Goal: Information Seeking & Learning: Learn about a topic

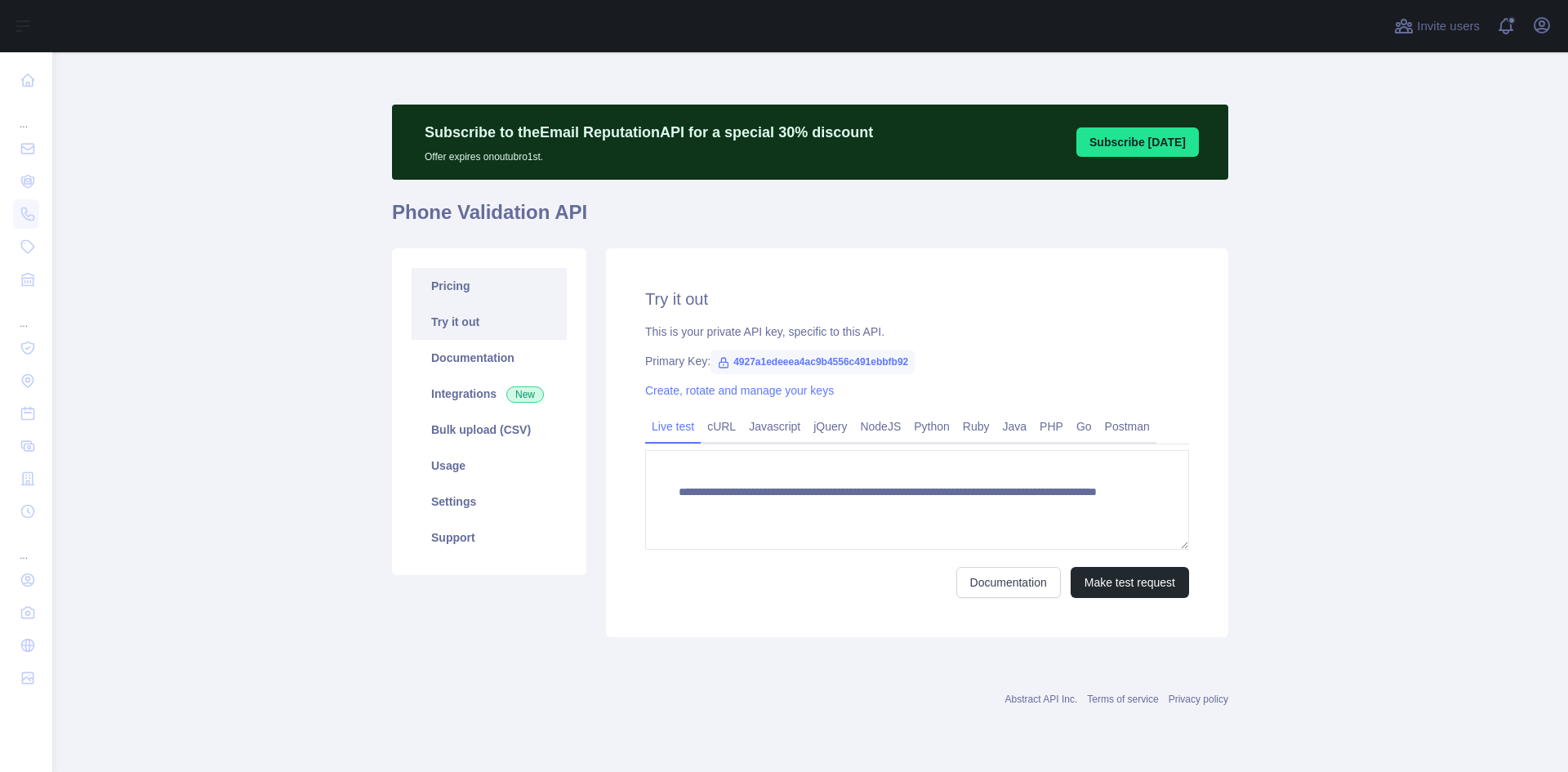
click at [487, 286] on link "Pricing" at bounding box center [488, 285] width 155 height 36
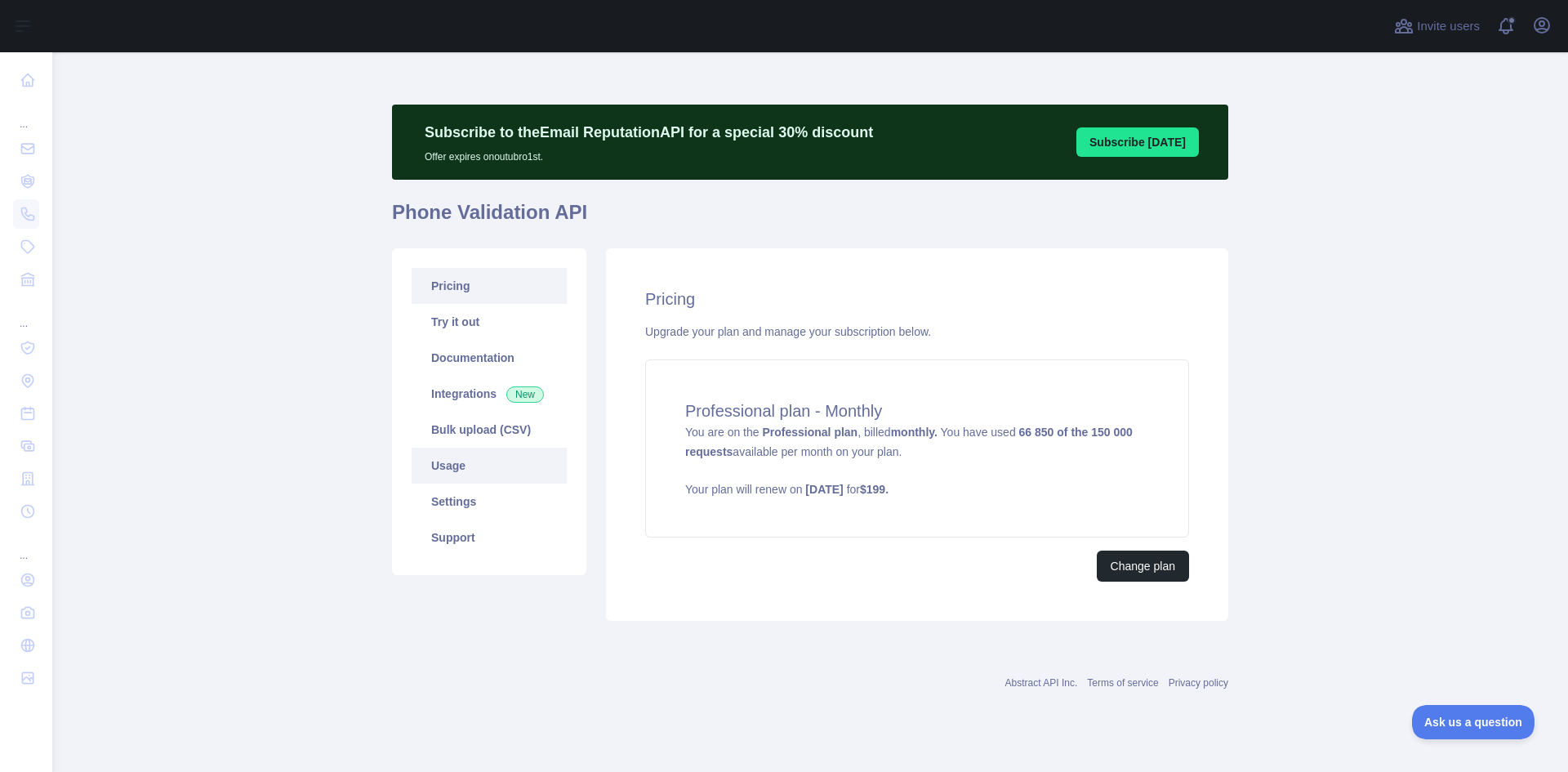
click at [475, 476] on link "Usage" at bounding box center [488, 465] width 155 height 36
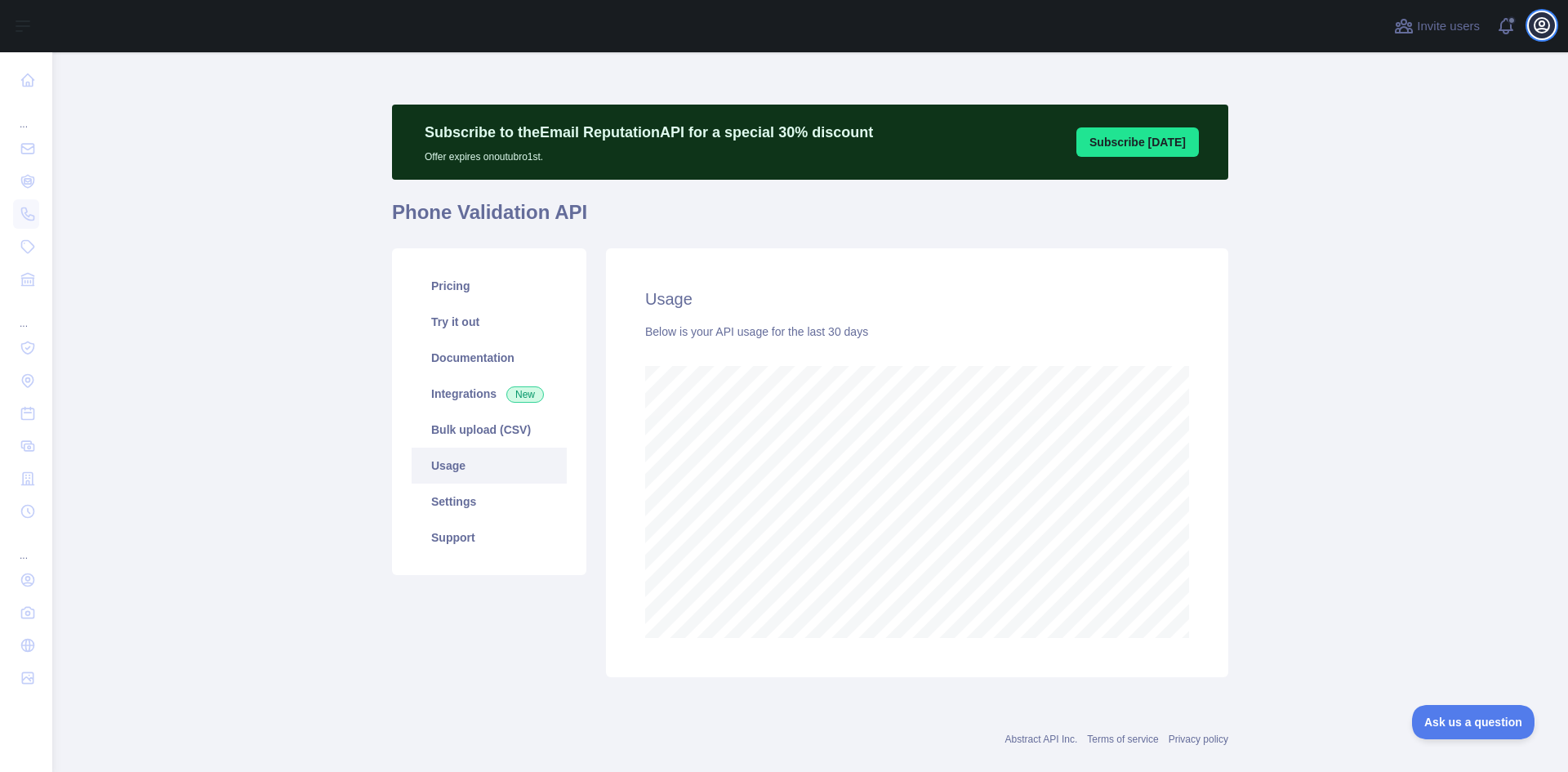
click at [1540, 30] on icon "button" at bounding box center [1542, 25] width 15 height 15
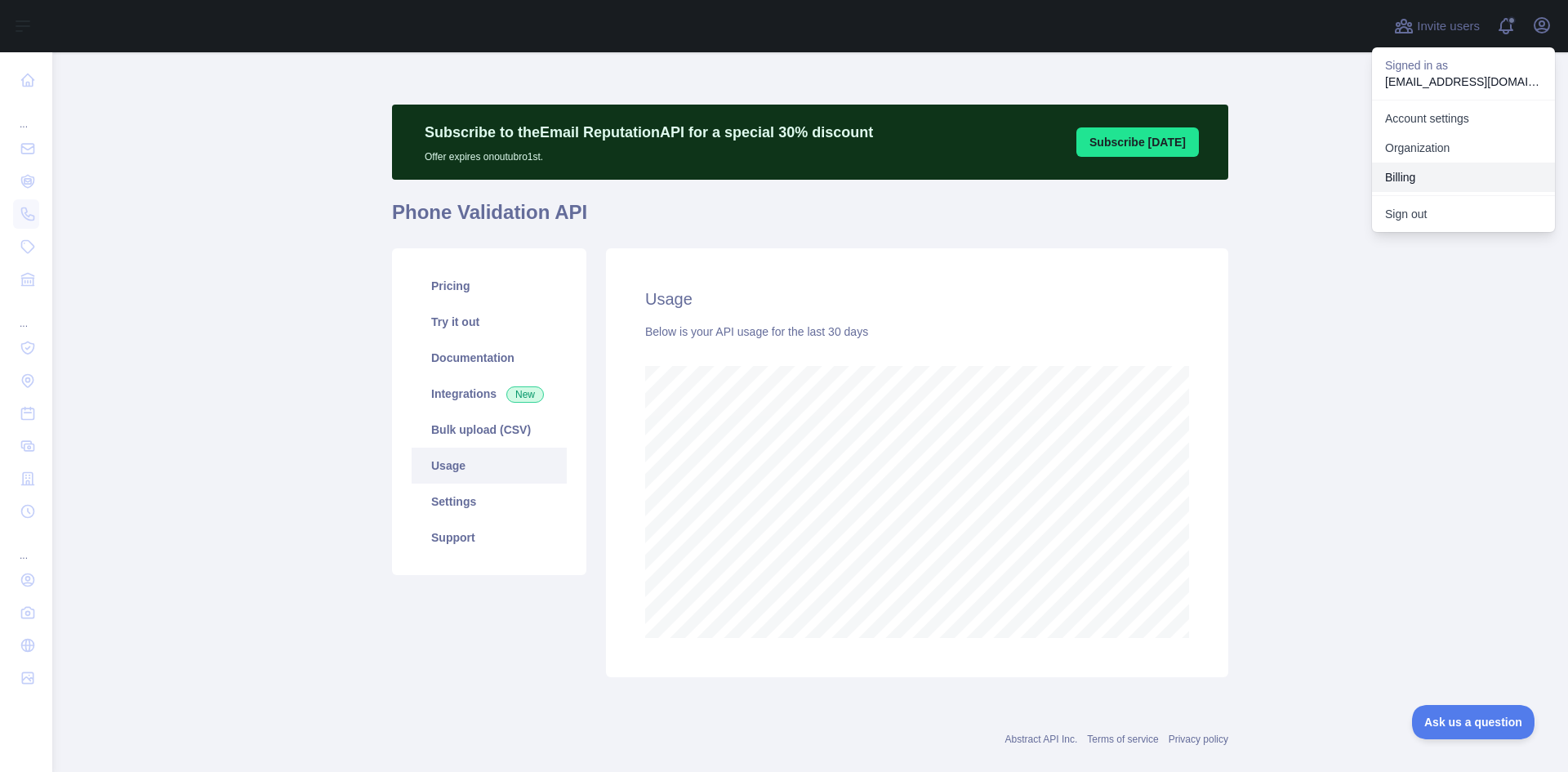
click at [1414, 184] on button "Billing" at bounding box center [1463, 177] width 183 height 30
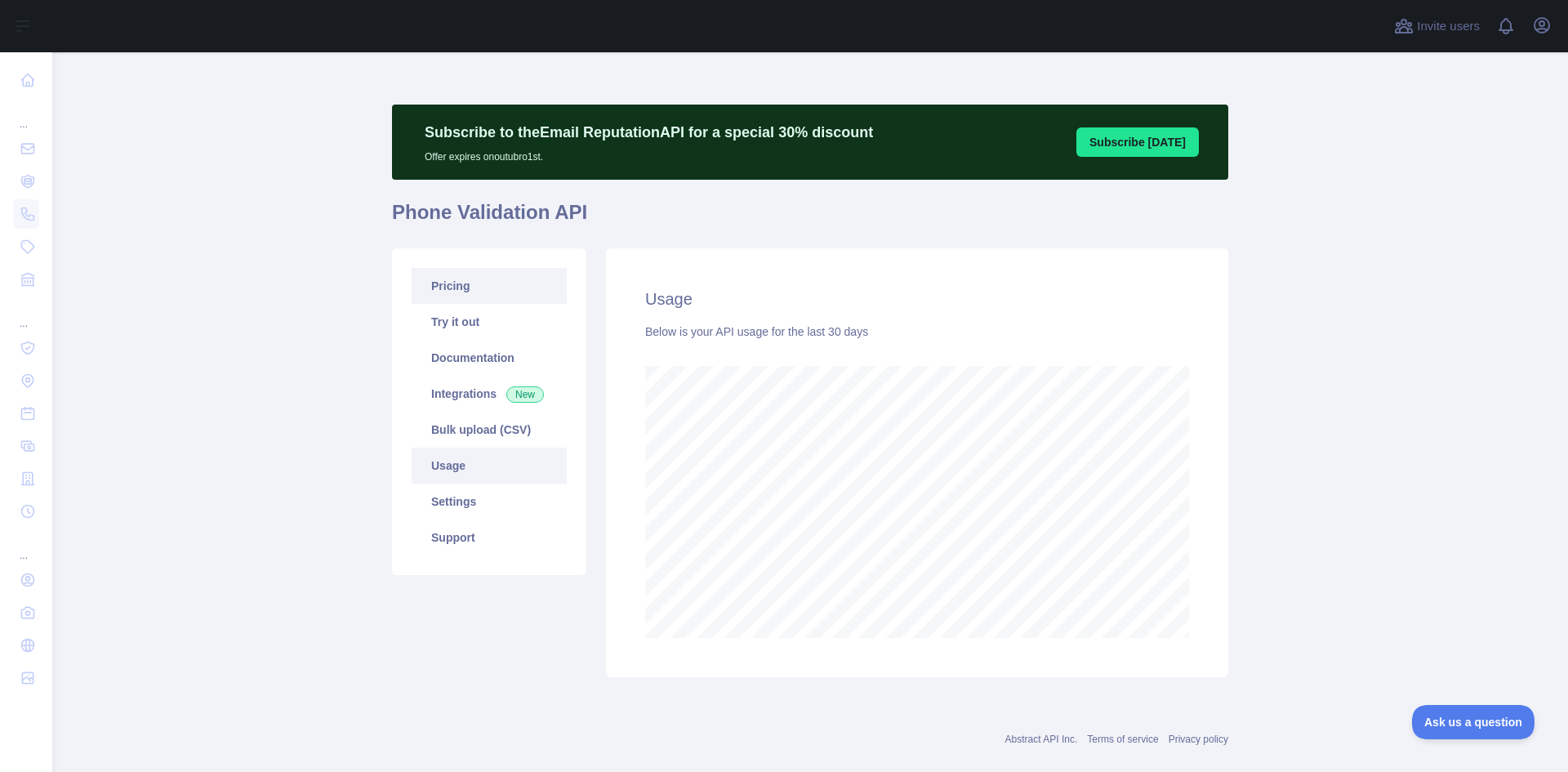
click at [483, 299] on link "Pricing" at bounding box center [488, 285] width 155 height 36
